Goal: Navigation & Orientation: Find specific page/section

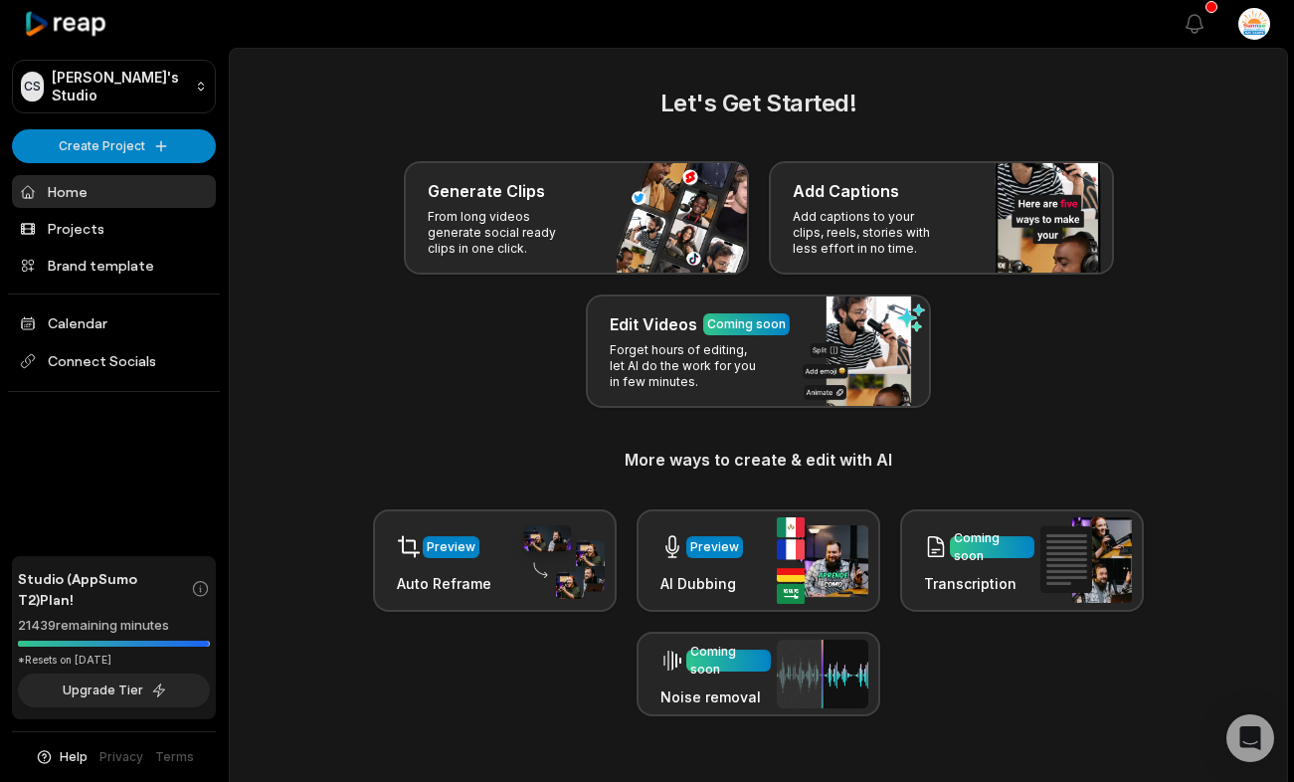
scroll to position [21, 0]
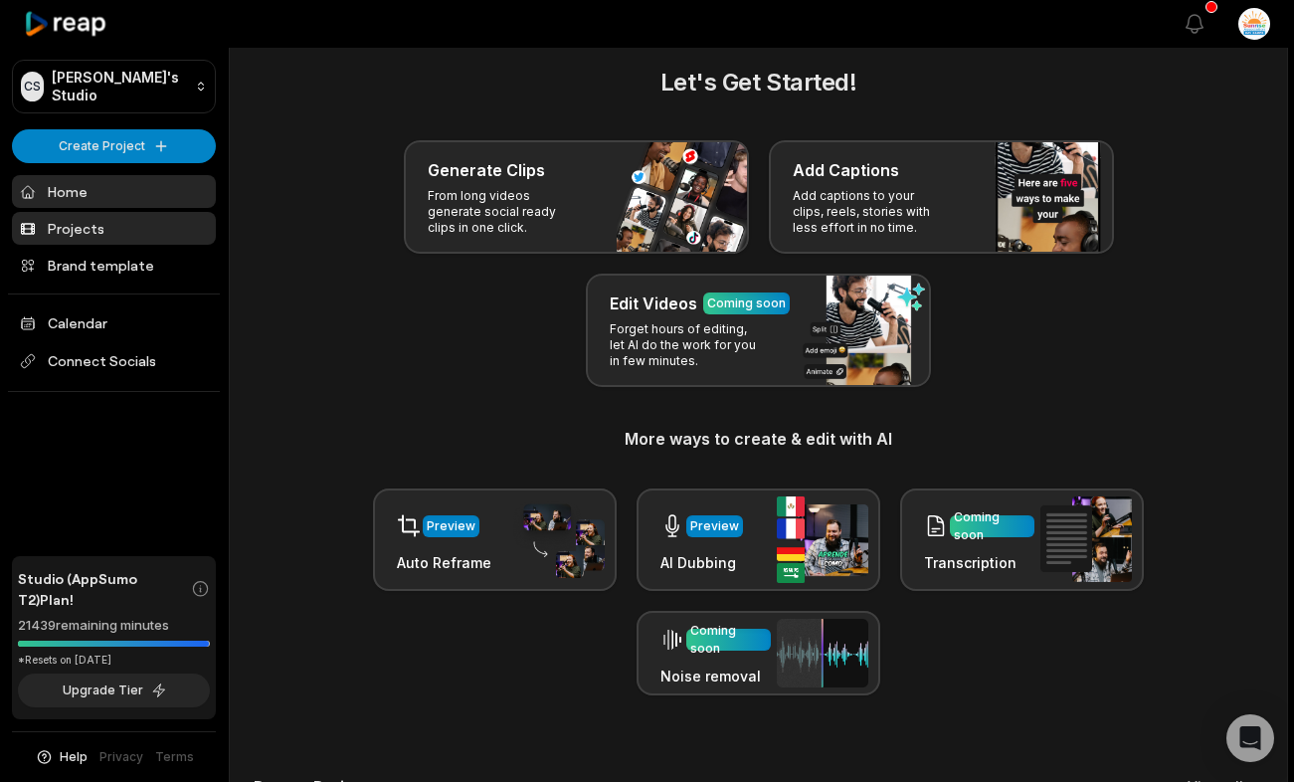
click at [162, 224] on link "Projects" at bounding box center [114, 228] width 204 height 33
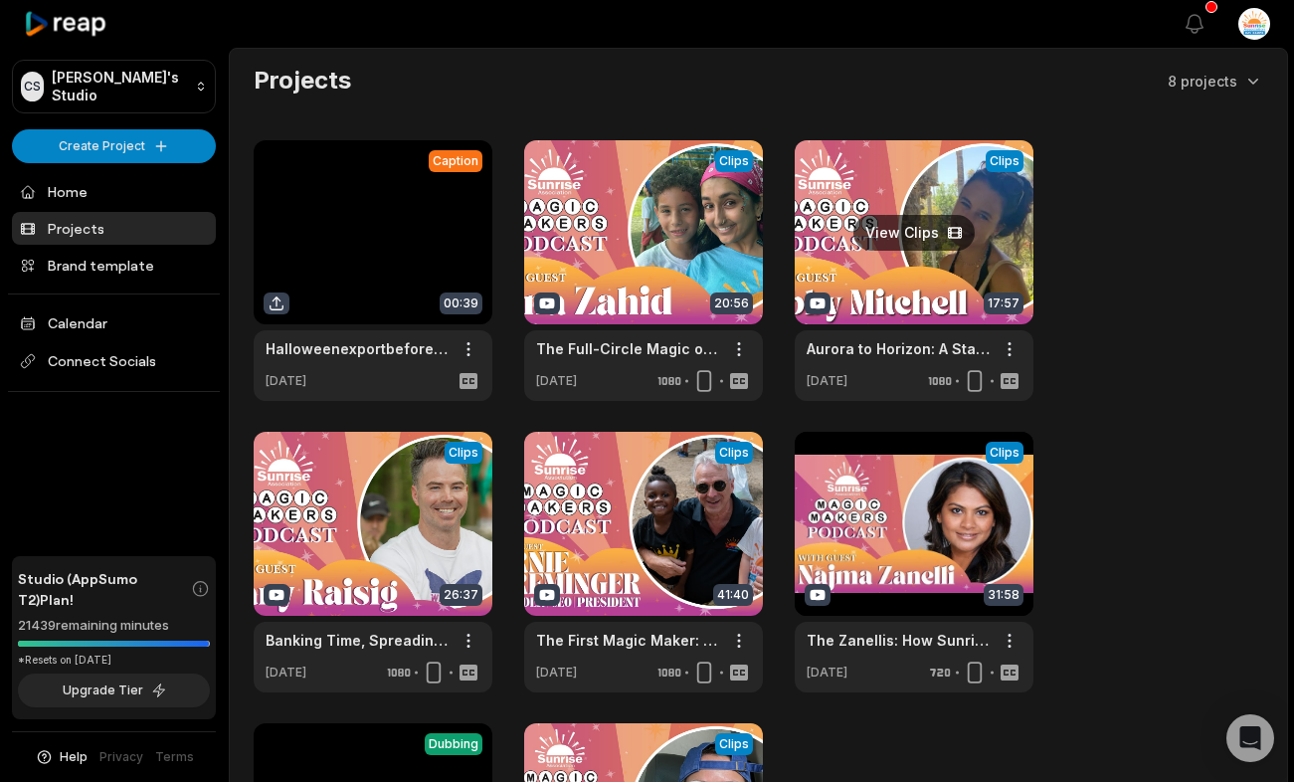
click at [936, 230] on link at bounding box center [914, 270] width 239 height 261
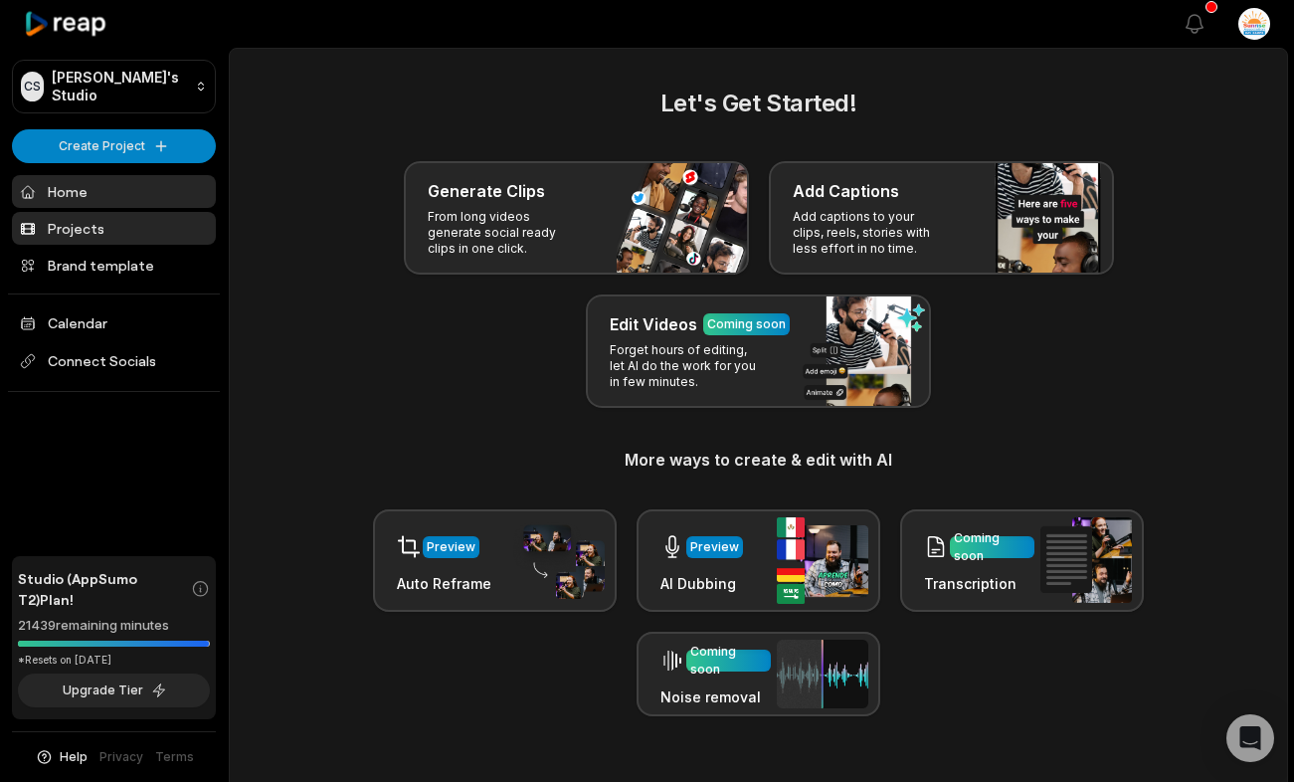
click at [139, 226] on link "Projects" at bounding box center [114, 228] width 204 height 33
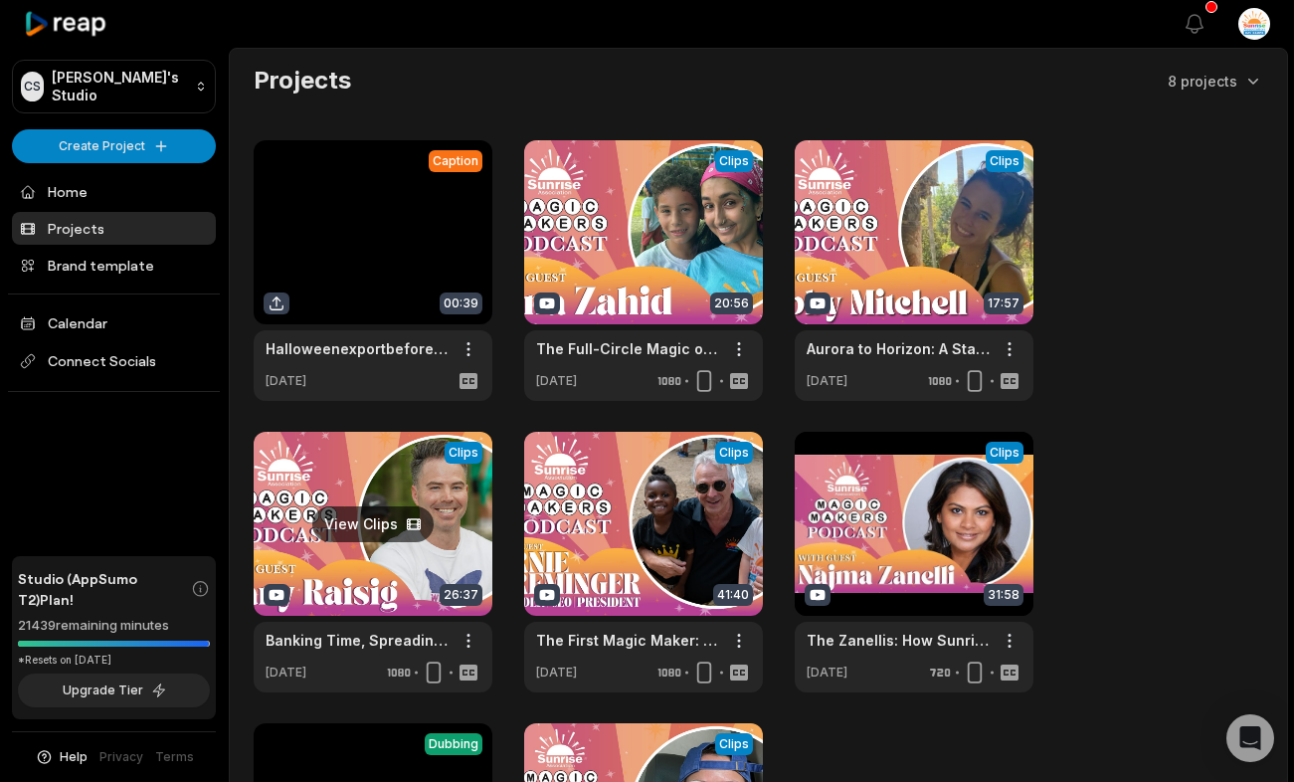
click at [371, 537] on link at bounding box center [373, 562] width 239 height 261
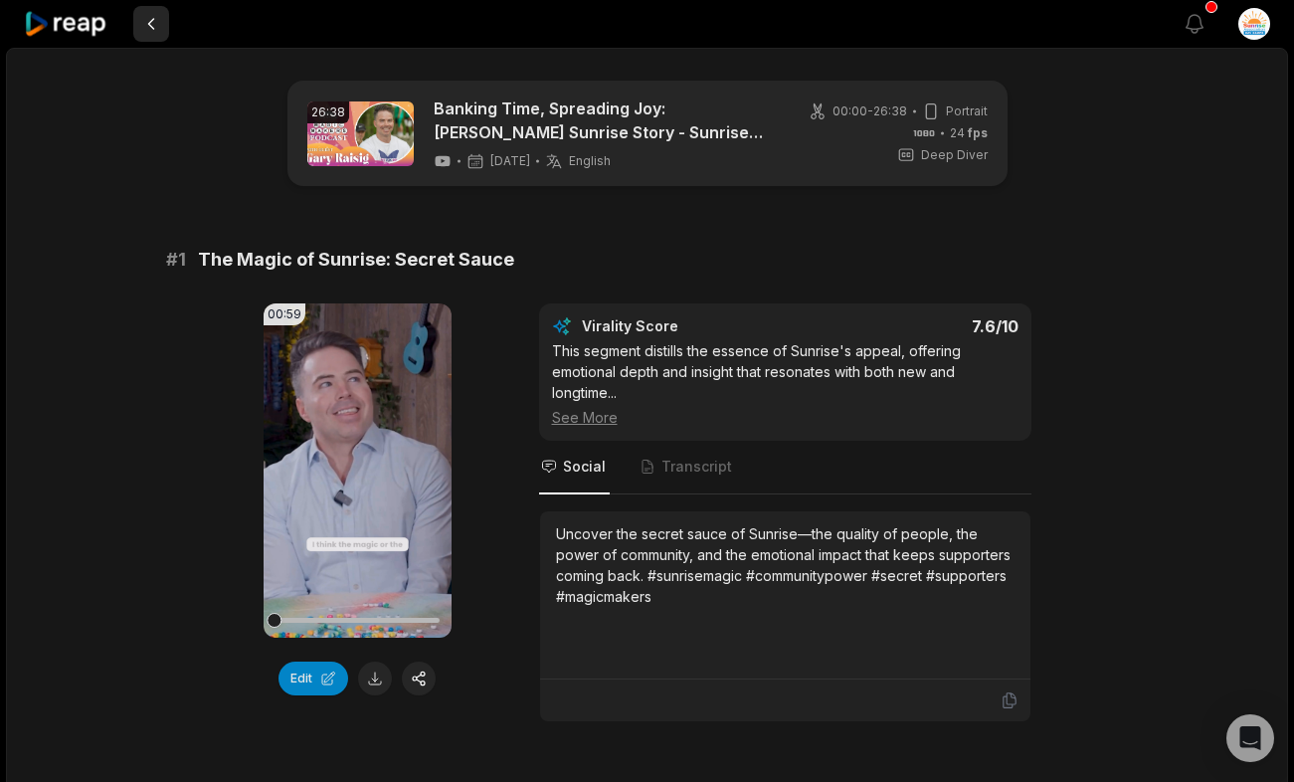
click at [150, 26] on button at bounding box center [151, 24] width 36 height 36
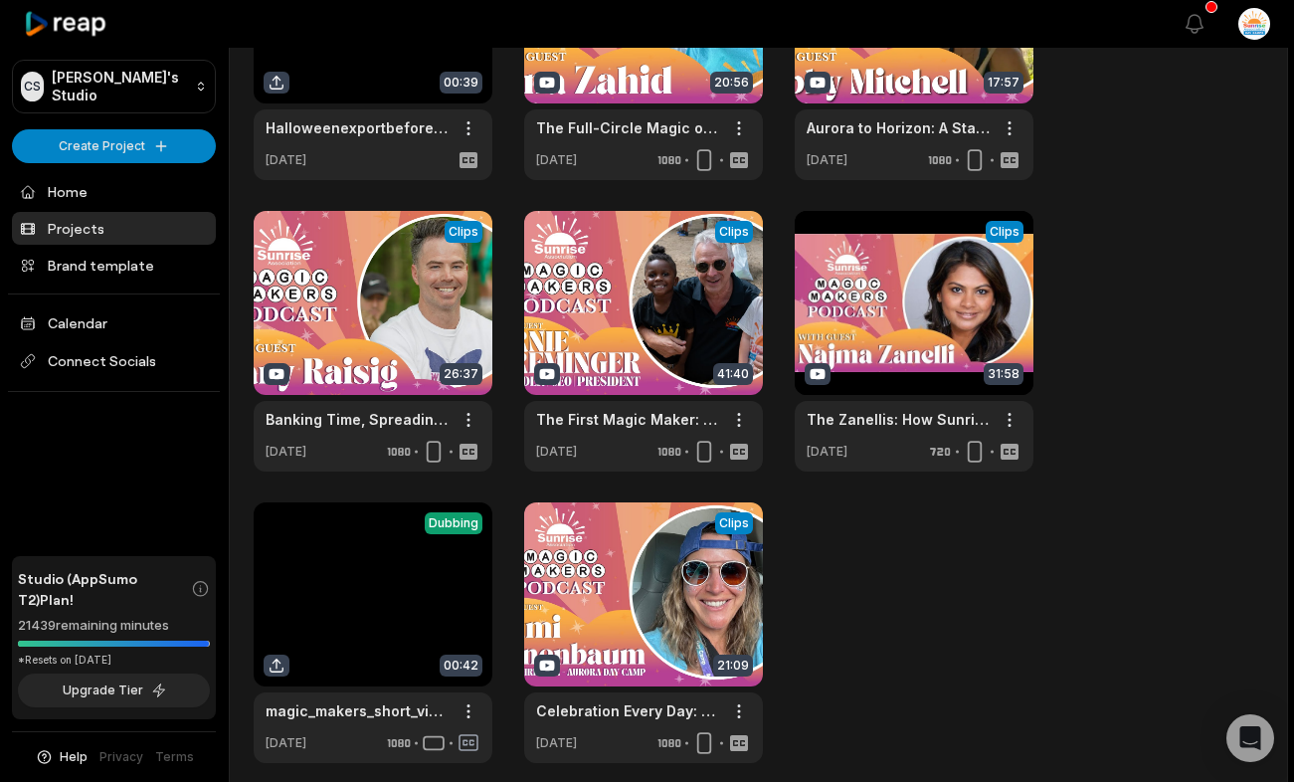
scroll to position [244, 0]
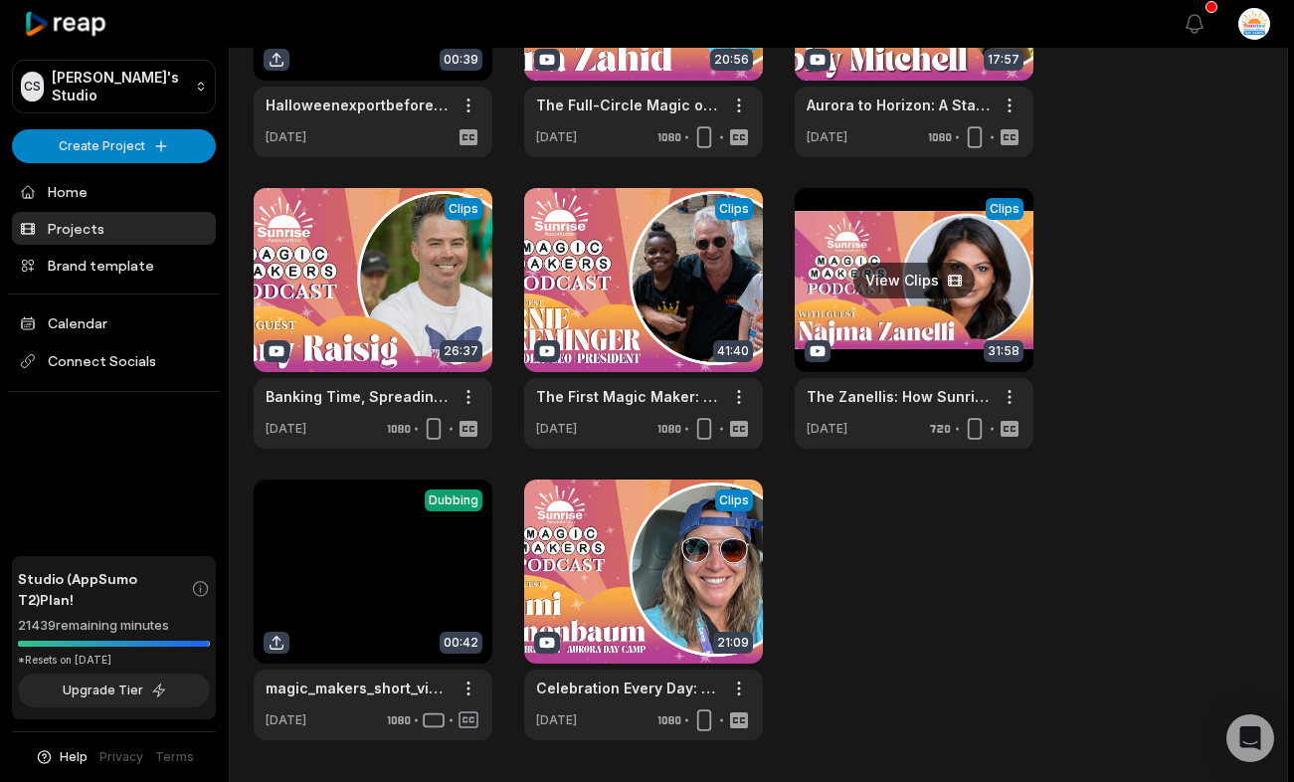
click at [938, 310] on link at bounding box center [914, 318] width 239 height 261
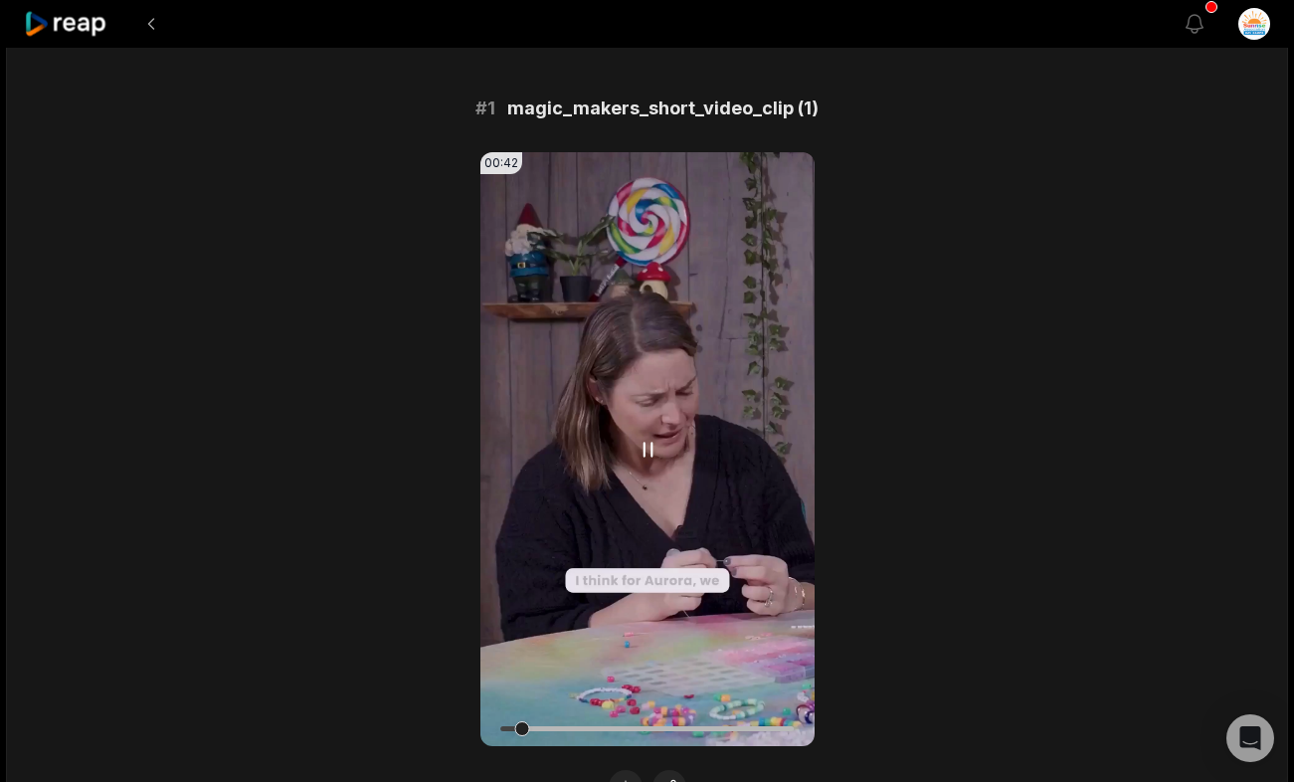
scroll to position [130, 0]
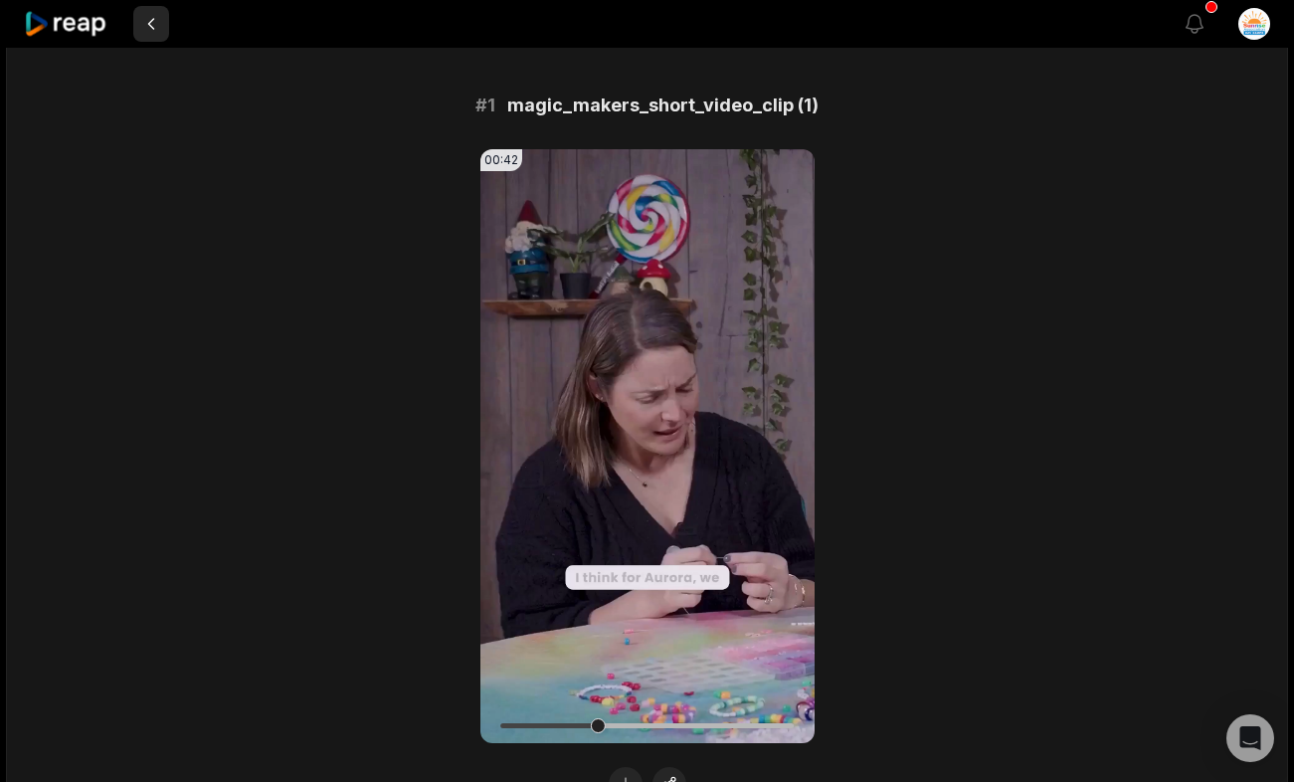
click at [140, 32] on button at bounding box center [151, 24] width 36 height 36
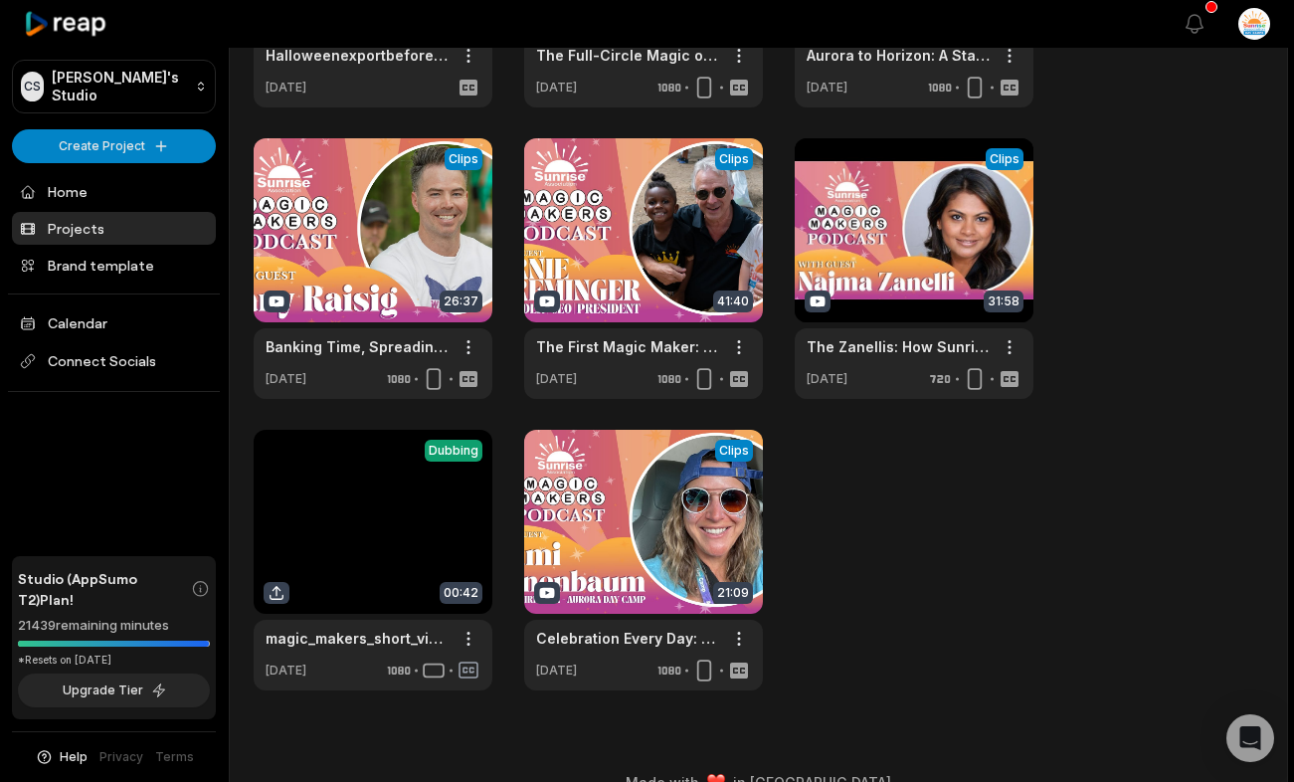
scroll to position [329, 0]
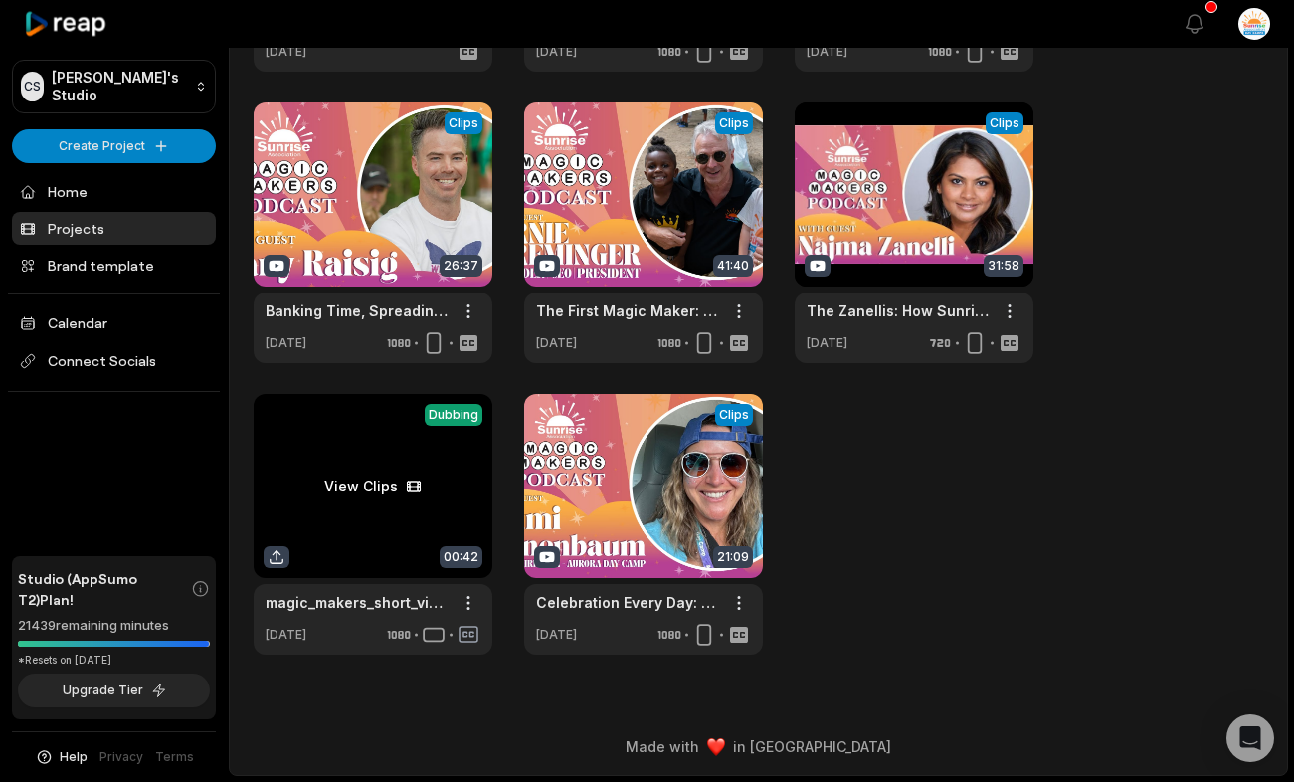
click at [441, 453] on link at bounding box center [373, 524] width 239 height 261
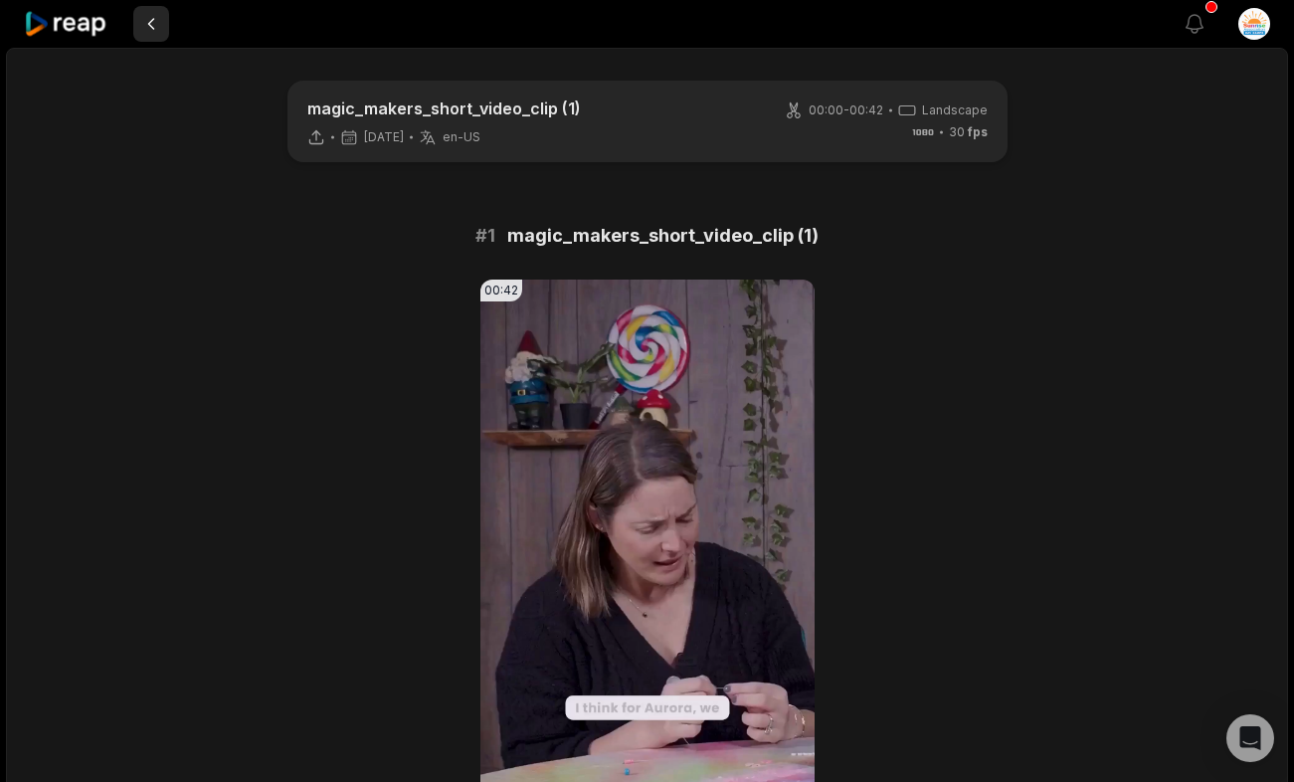
click at [161, 28] on button at bounding box center [151, 24] width 36 height 36
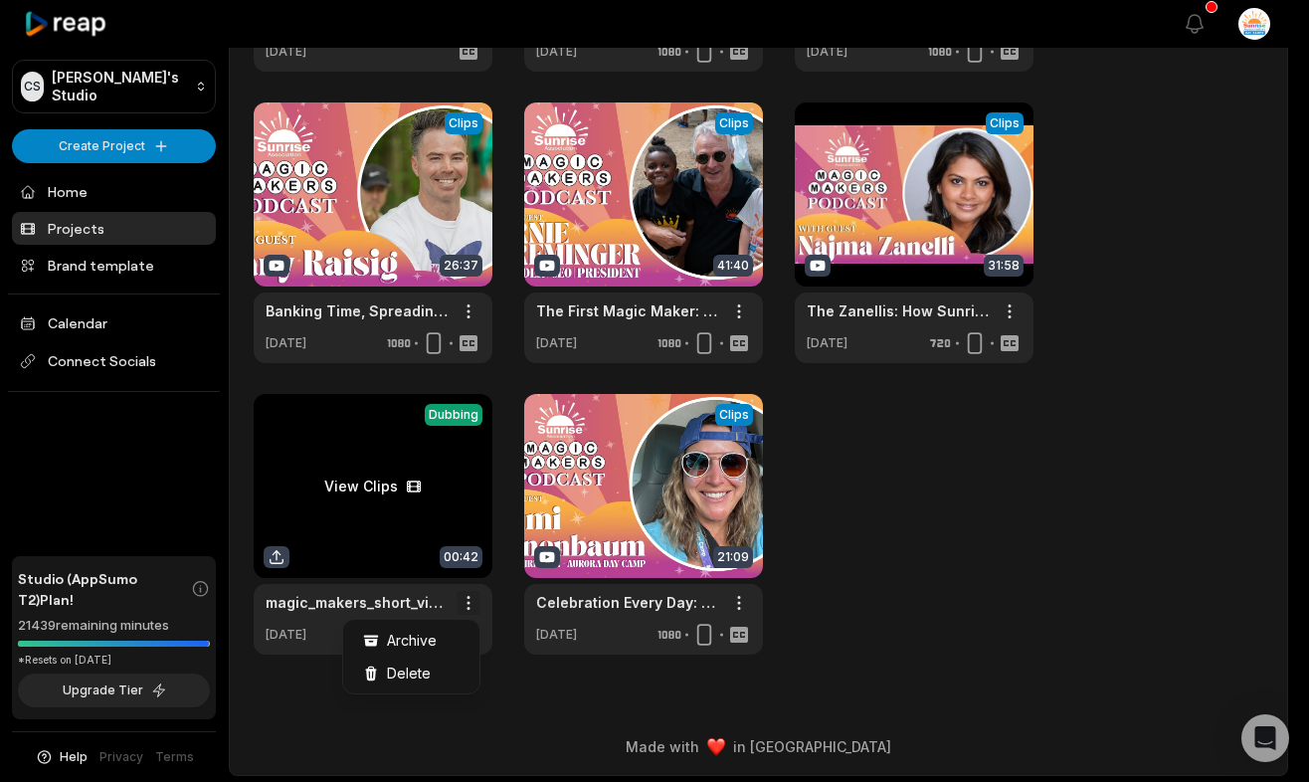
click at [458, 453] on html "CS Chris's Studio Create Project Home Projects Brand template Calendar Connect …" at bounding box center [654, 62] width 1309 height 782
click at [471, 453] on html "CS Chris's Studio Create Project Home Projects Brand template Calendar Connect …" at bounding box center [654, 62] width 1309 height 782
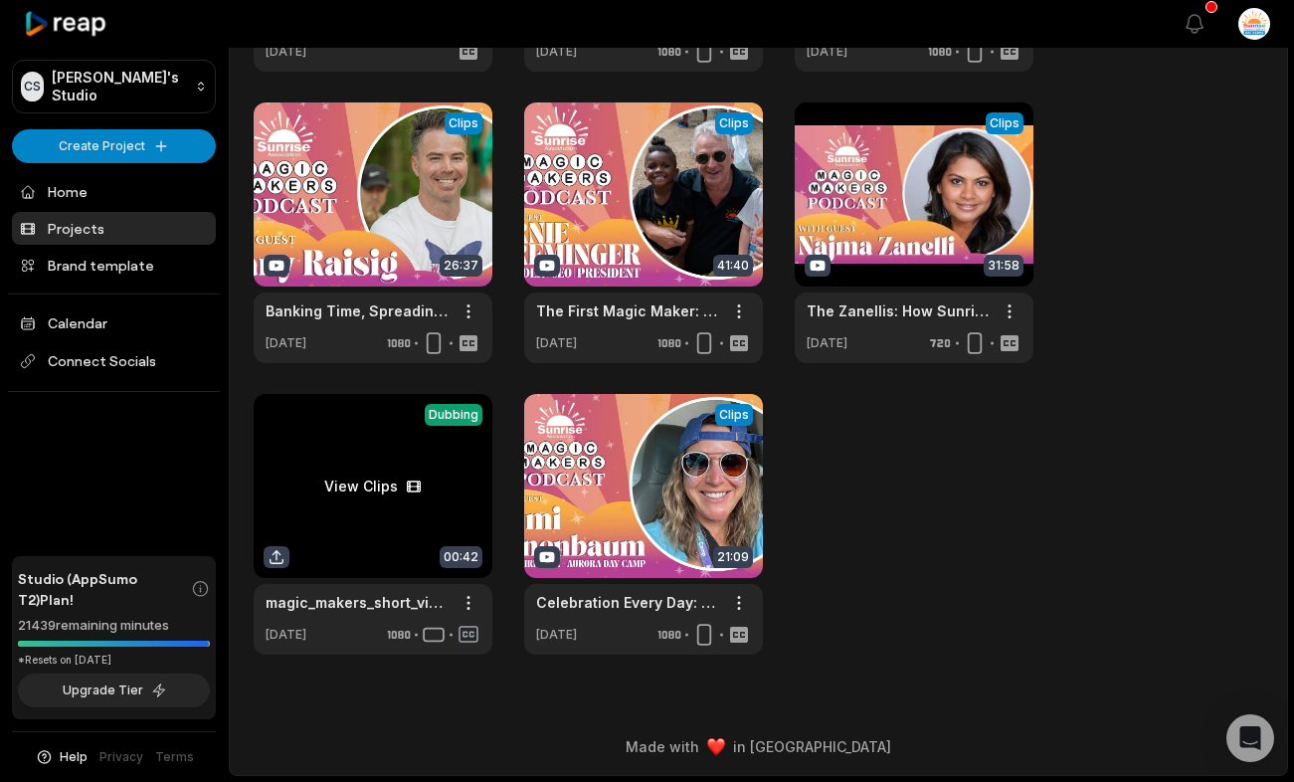
click at [409, 482] on link at bounding box center [373, 524] width 239 height 261
